Goal: Find specific page/section: Find specific page/section

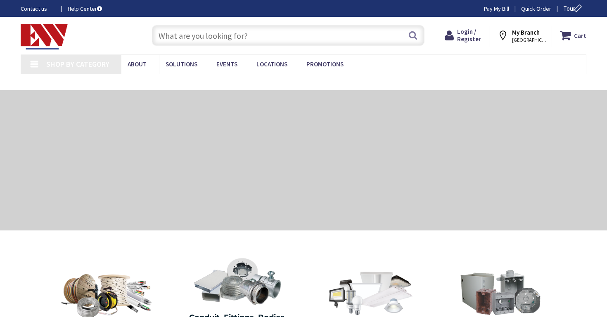
type input "[STREET_ADDRESS]"
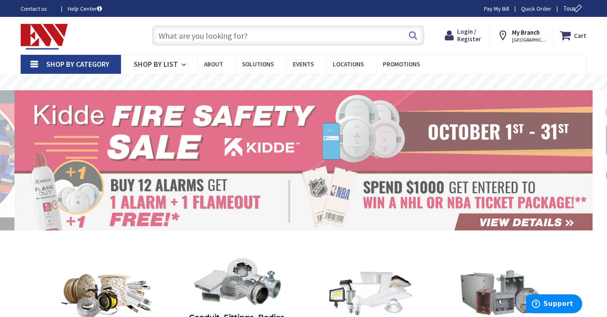
click at [282, 42] on input "text" at bounding box center [288, 35] width 272 height 21
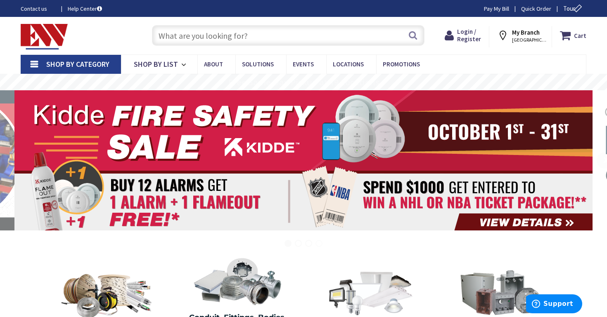
paste input "Usesi - Electrical Wholesalers"
type input "Usesi - Electrical Wholesalers"
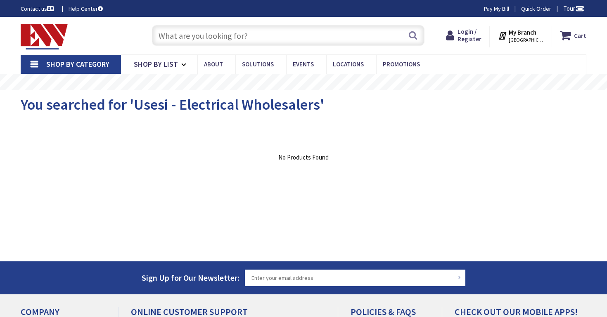
click at [119, 37] on div "Toggle Nav Search Cart My Cart Close" at bounding box center [303, 36] width 578 height 28
paste input "PL-L 24W/830/4P 1CT/25"
type input "PL-L 24W/830/4P 1CT/25"
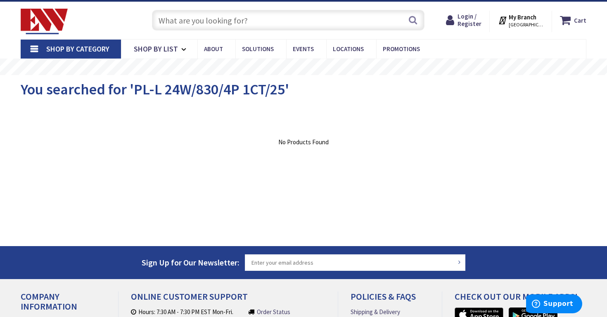
scroll to position [16, 0]
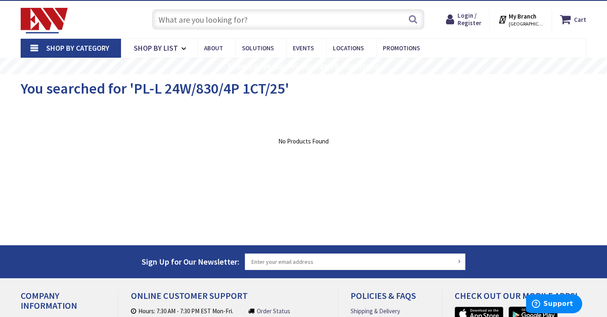
click at [244, 20] on input "text" at bounding box center [288, 19] width 272 height 21
paste input "PL-L 24W/830/4P 1CT/25"
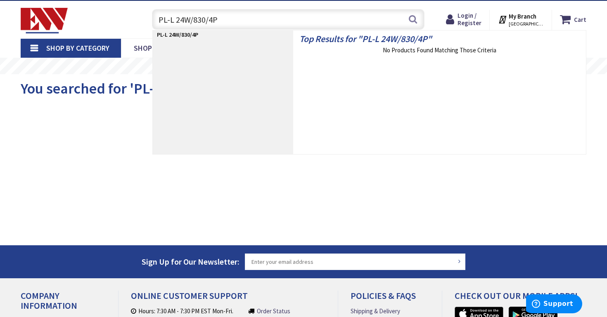
type input "PL-L 24W/830/4P"
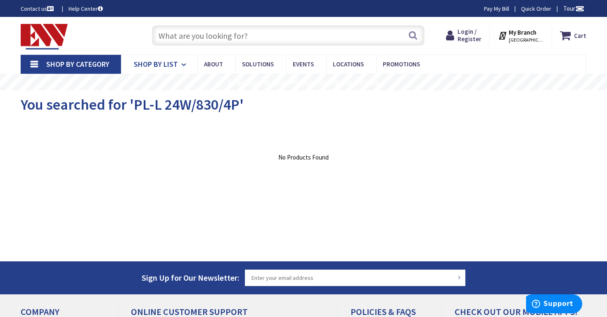
click at [168, 63] on span "Shop By List" at bounding box center [156, 63] width 44 height 9
